Goal: Information Seeking & Learning: Learn about a topic

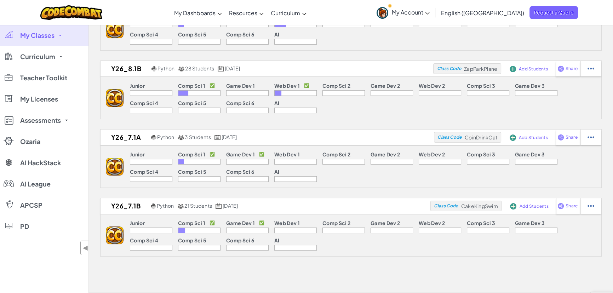
scroll to position [96, 0]
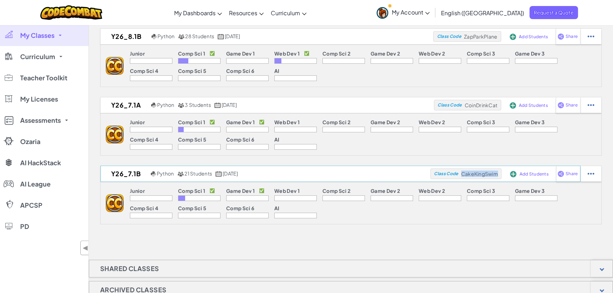
drag, startPoint x: 462, startPoint y: 173, endPoint x: 499, endPoint y: 173, distance: 37.2
copy span "CakeKingSwim"
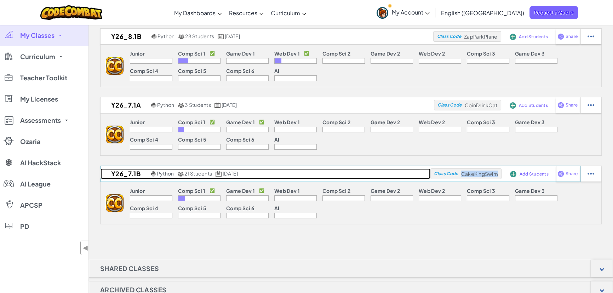
click at [193, 173] on span "21 Students" at bounding box center [198, 173] width 28 height 6
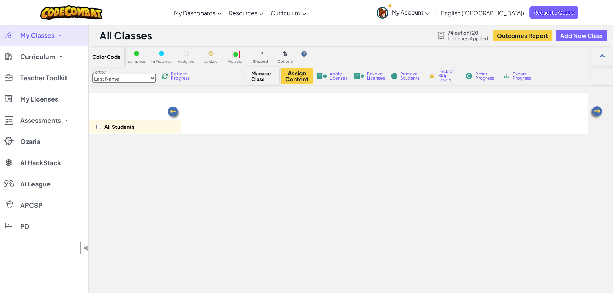
select select "5789587aad86a6efb573701e"
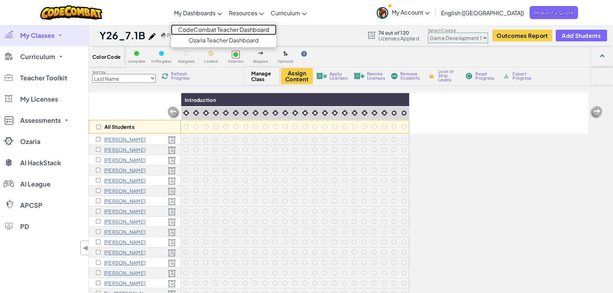
click at [235, 27] on link "CodeCombat Teacher Dashboard" at bounding box center [223, 29] width 105 height 11
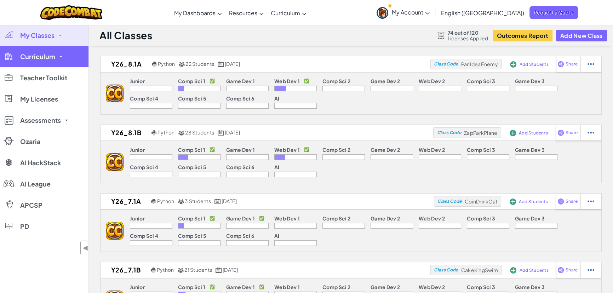
click at [53, 53] on span "Curriculum" at bounding box center [37, 56] width 35 height 6
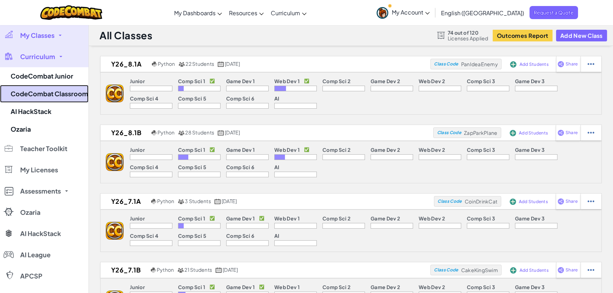
click at [60, 94] on link "CodeCombat Classroom" at bounding box center [44, 94] width 88 height 18
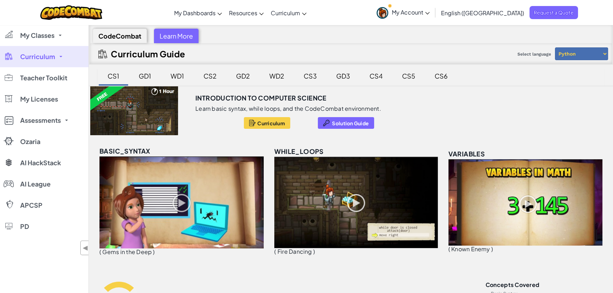
click at [459, 95] on div "Introduction to Computer Science Learn basic syntax, while loops, and the CodeC…" at bounding box center [351, 110] width 524 height 49
click at [113, 77] on div "CS1" at bounding box center [114, 76] width 26 height 17
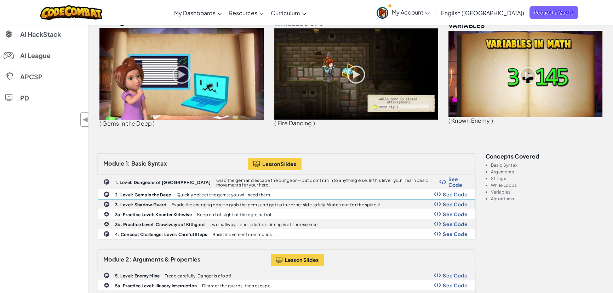
scroll to position [193, 0]
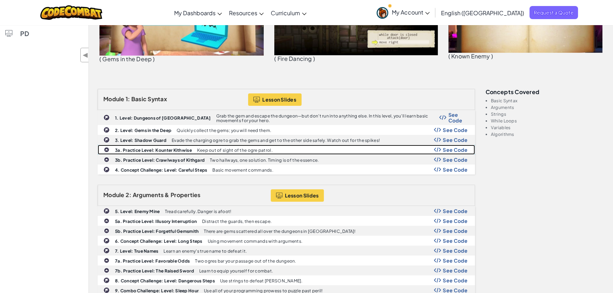
click at [168, 149] on b "3a. Practice Level: Kounter Kithwise" at bounding box center [153, 150] width 77 height 5
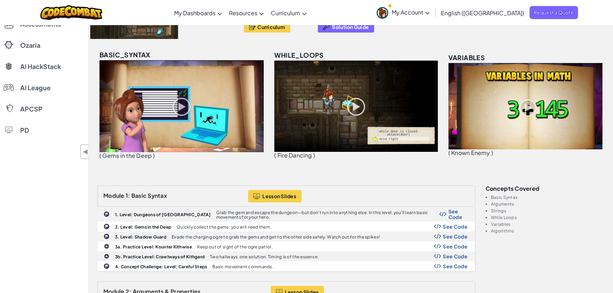
click at [178, 103] on img at bounding box center [181, 106] width 164 height 92
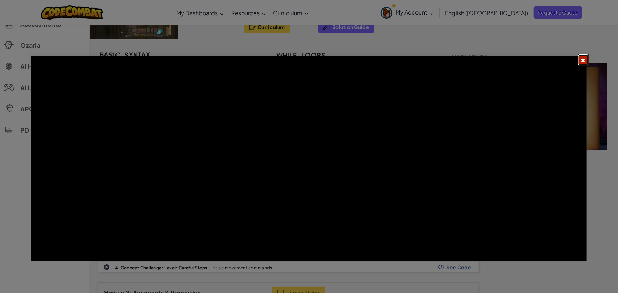
click at [585, 58] on span at bounding box center [582, 60] width 5 height 5
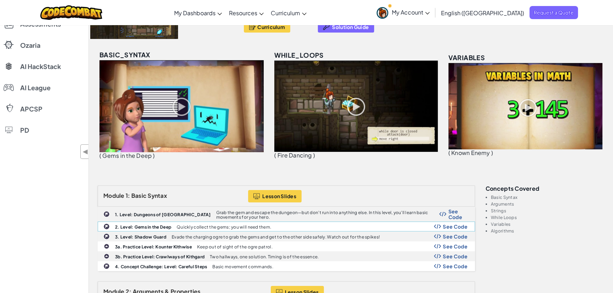
scroll to position [161, 0]
